Goal: Communication & Community: Answer question/provide support

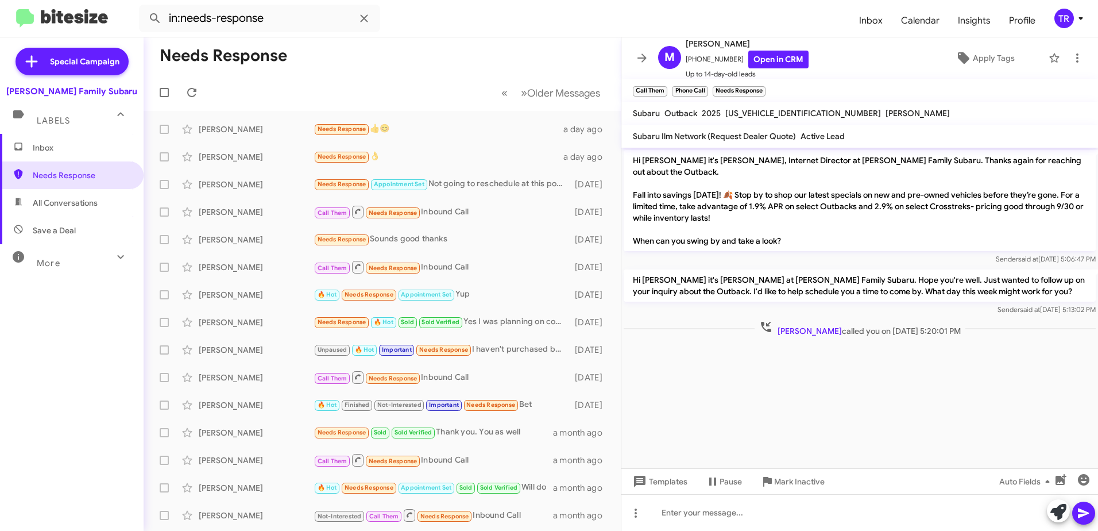
click at [71, 148] on span "Inbox" at bounding box center [82, 147] width 98 height 11
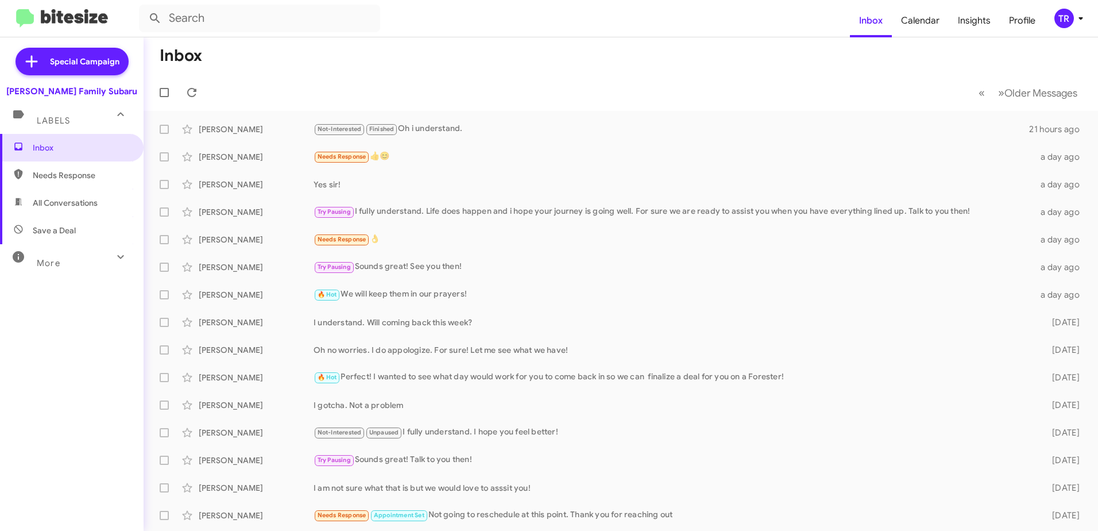
click at [64, 184] on span "Needs Response" at bounding box center [72, 175] width 144 height 28
type input "in:needs-response"
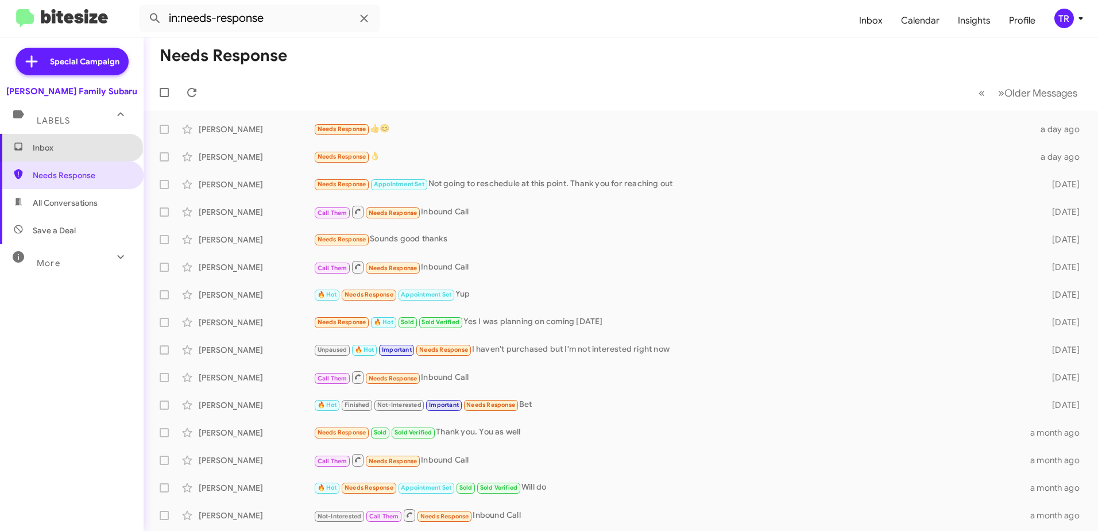
click at [71, 150] on span "Inbox" at bounding box center [82, 147] width 98 height 11
